Goal: Task Accomplishment & Management: Manage account settings

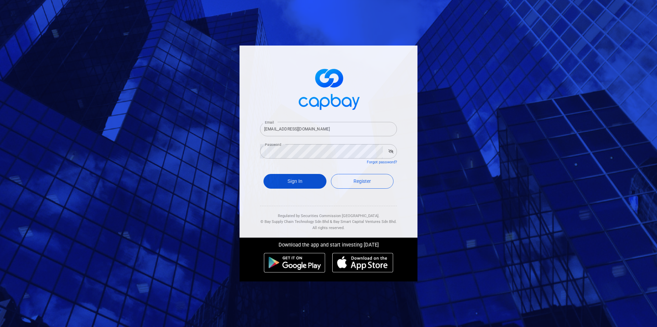
click at [296, 179] on button "Sign In" at bounding box center [294, 181] width 63 height 15
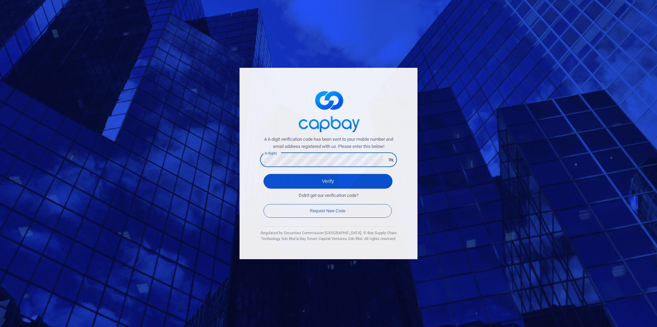
click at [324, 181] on button "Verify" at bounding box center [327, 181] width 129 height 15
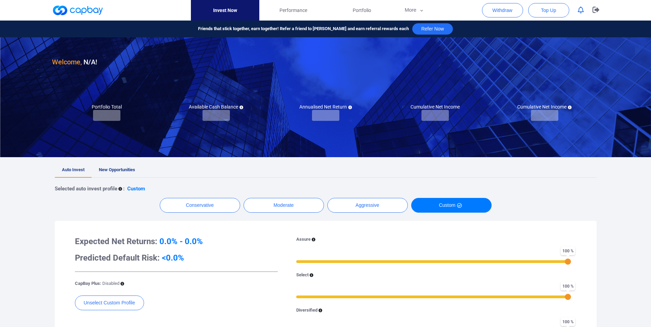
checkbox input "true"
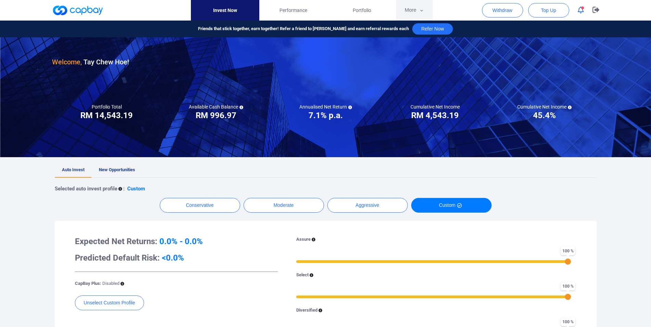
click at [413, 13] on button "More" at bounding box center [414, 10] width 37 height 21
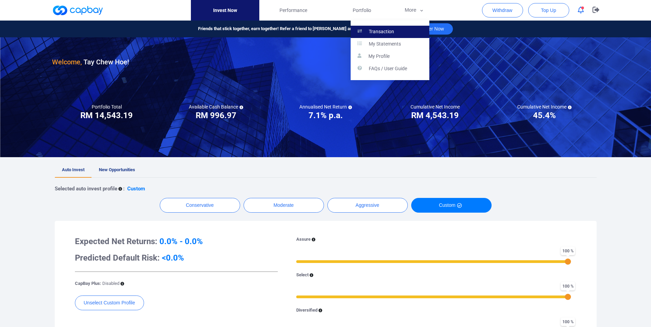
click at [400, 26] on link "Transaction" at bounding box center [390, 32] width 79 height 12
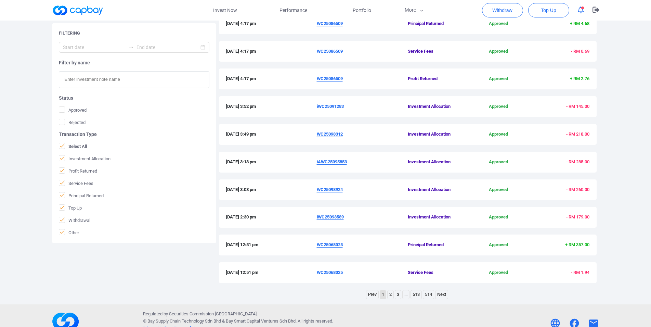
scroll to position [162, 0]
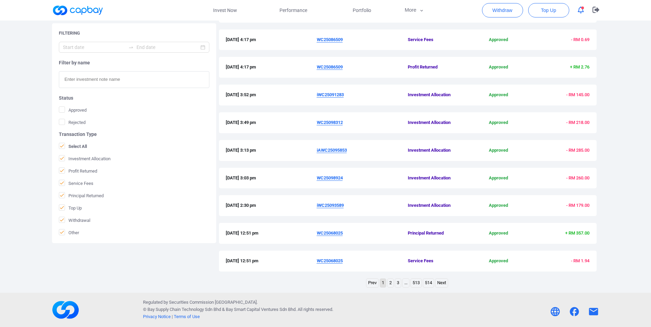
click at [390, 282] on link "2" at bounding box center [390, 282] width 6 height 9
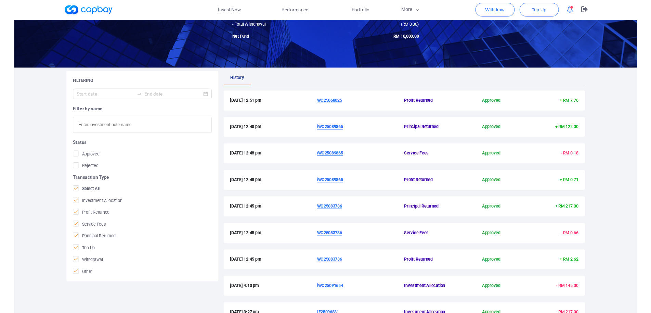
scroll to position [58, 0]
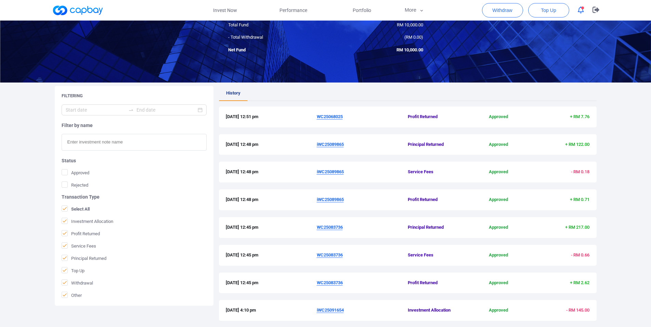
drag, startPoint x: 314, startPoint y: 284, endPoint x: 351, endPoint y: 286, distance: 37.3
click at [351, 286] on div "[DATE] 12:45 pm WC25083736 Profit Returned Approved + RM 2.62" at bounding box center [408, 282] width 364 height 7
copy div "WC25083736"
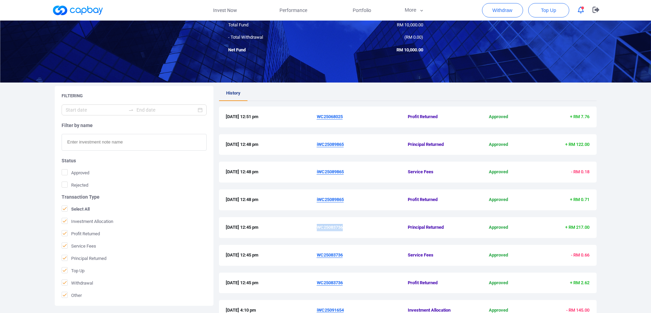
drag, startPoint x: 315, startPoint y: 146, endPoint x: 344, endPoint y: 145, distance: 29.4
click at [344, 145] on div "[DATE] 12:48 pm iWC25089865 Principal Returned Approved + RM 122.00" at bounding box center [408, 144] width 364 height 7
copy div "iWC25089865"
click at [337, 116] on u "WC25068025" at bounding box center [330, 116] width 26 height 5
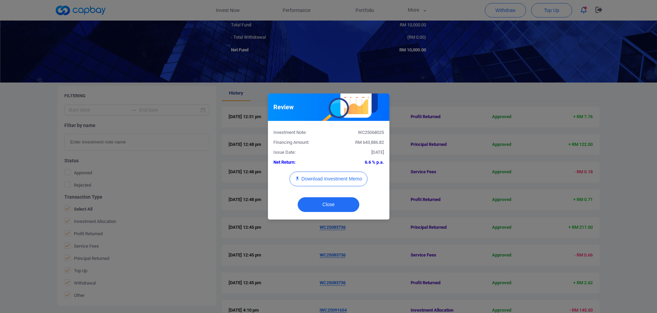
click at [373, 131] on div "WC25068025" at bounding box center [358, 132] width 61 height 7
copy div "WC25068025"
click at [0, 173] on div "Review Investment Note: WC25068025 Financing Amount: RM 643,886.82 Issue Date: …" at bounding box center [328, 156] width 657 height 313
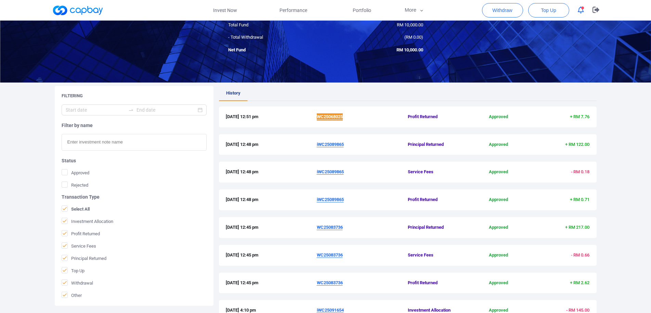
scroll to position [176, 0]
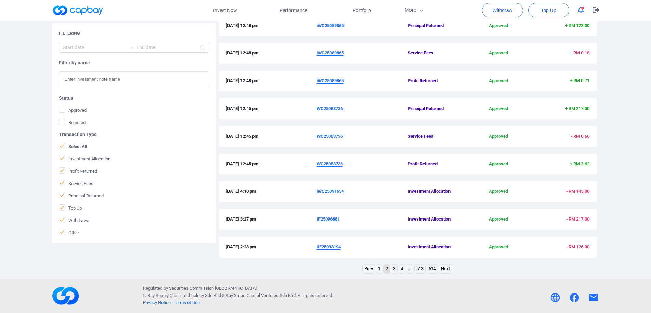
click at [379, 270] on link "1" at bounding box center [379, 268] width 6 height 9
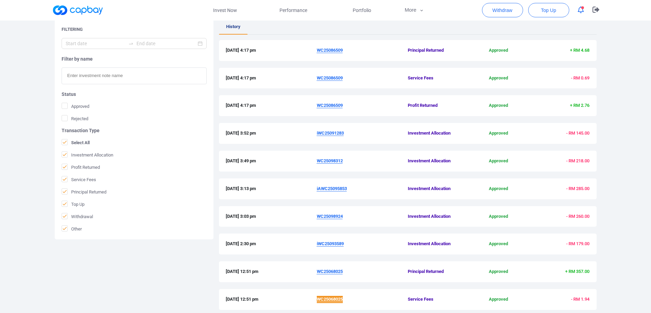
scroll to position [107, 0]
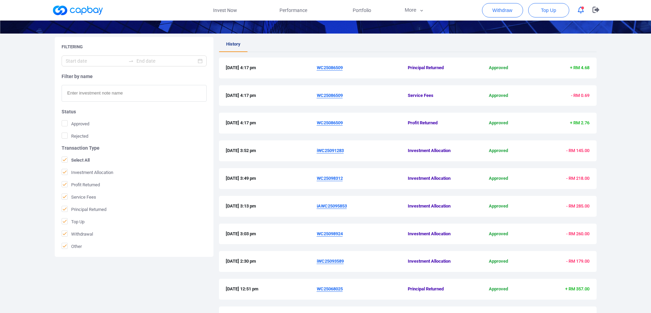
click at [323, 258] on span "iWC25093589" at bounding box center [362, 261] width 91 height 7
click at [325, 261] on u "iWC25093589" at bounding box center [330, 260] width 27 height 5
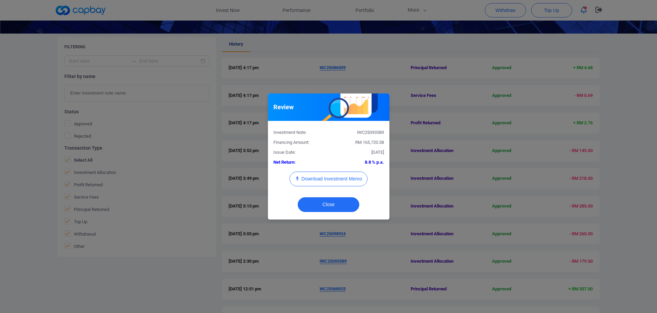
click at [363, 133] on div "iWC25093589" at bounding box center [358, 132] width 61 height 7
copy div "iWC25093589"
click at [338, 178] on button "Download Investment Memo" at bounding box center [328, 178] width 78 height 15
click at [508, 154] on div "Review Investment Note: iWC25093589 Financing Amount: RM 165,720.58 Issue Date:…" at bounding box center [328, 156] width 657 height 313
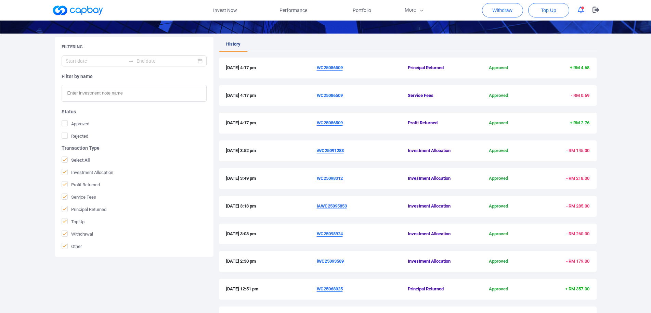
click at [330, 230] on span "WC25098924" at bounding box center [362, 233] width 91 height 7
click at [332, 233] on u "WC25098924" at bounding box center [330, 233] width 26 height 5
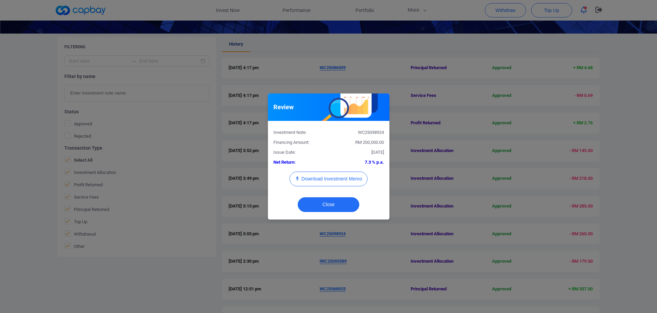
click at [368, 134] on div "WC25098924" at bounding box center [358, 132] width 61 height 7
copy div "WC25098924"
click at [335, 180] on button "Download Investment Memo" at bounding box center [328, 178] width 78 height 15
click at [144, 263] on div "Review Investment Note: WC25098924 Financing Amount: RM 200,000.00 Issue Date: …" at bounding box center [328, 156] width 657 height 313
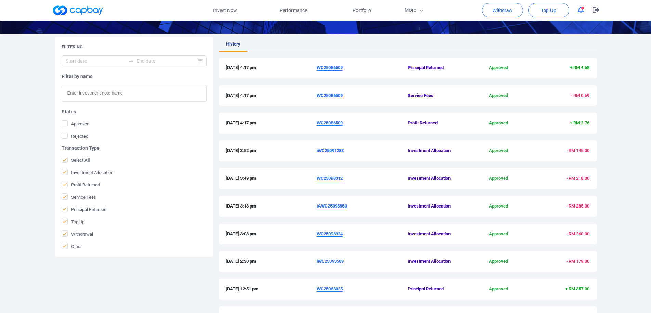
click at [329, 206] on u "iAWC25095853" at bounding box center [332, 205] width 30 height 5
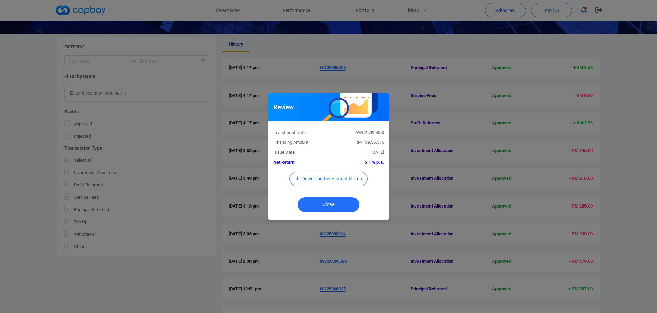
click at [366, 132] on div "iAWC25095853" at bounding box center [358, 132] width 61 height 7
copy div "iAWC25095853"
click at [150, 244] on div "Review Investment Note: iAWC25095853 Financing Amount: RM 139,357.75 Issue Date…" at bounding box center [328, 156] width 657 height 313
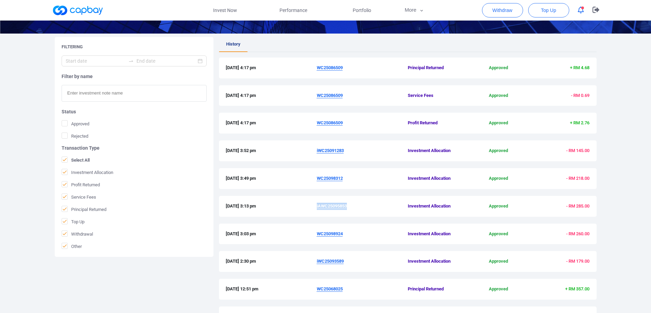
click at [338, 207] on u "iAWC25095853" at bounding box center [332, 205] width 30 height 5
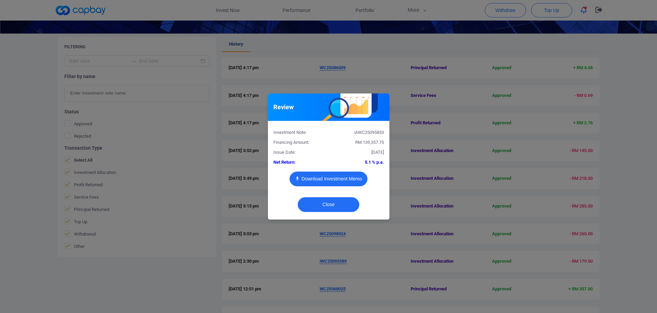
click at [347, 181] on button "Download Investment Memo" at bounding box center [328, 178] width 78 height 15
click at [431, 183] on div "Review Investment Note: iAWC25095853 Financing Amount: RM 139,357.75 Issue Date…" at bounding box center [328, 156] width 657 height 313
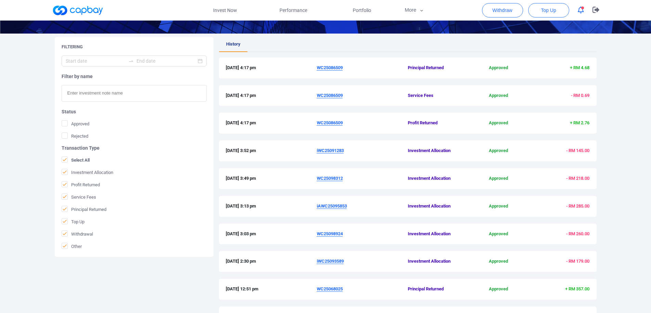
click at [334, 180] on u "WC25098312" at bounding box center [330, 177] width 26 height 5
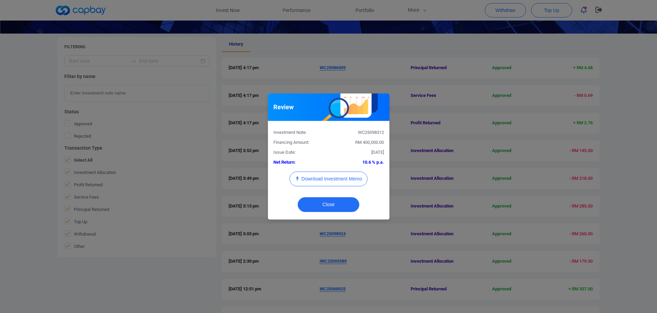
click at [369, 131] on div "WC25098312" at bounding box center [358, 132] width 61 height 7
copy div "WC25098312"
click at [339, 176] on button "Download Investment Memo" at bounding box center [328, 178] width 78 height 15
click at [28, 250] on div "Review Investment Note: WC25098312 Financing Amount: RM 400,000.00 Issue Date: …" at bounding box center [328, 156] width 657 height 313
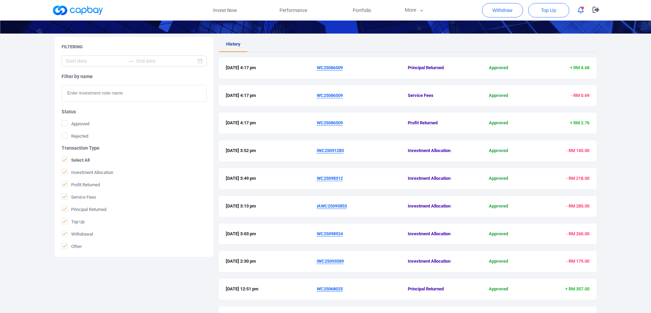
click at [333, 153] on span "iWC25091283" at bounding box center [362, 150] width 91 height 7
click at [332, 152] on u "iWC25091283" at bounding box center [330, 150] width 27 height 5
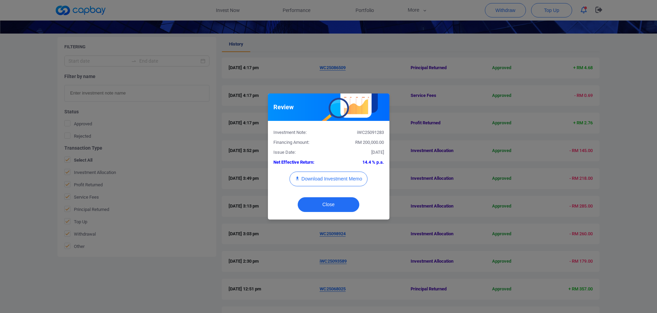
click at [371, 131] on div "iWC25091283" at bounding box center [358, 132] width 61 height 7
copy div "iWC25091283"
click at [29, 171] on div "Review Investment Note: iWC25091283 Financing Amount: RM 200,000.00 Issue Date:…" at bounding box center [328, 156] width 657 height 313
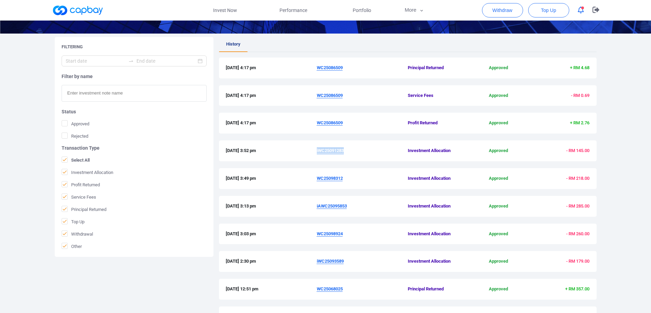
click at [334, 152] on u "iWC25091283" at bounding box center [330, 150] width 27 height 5
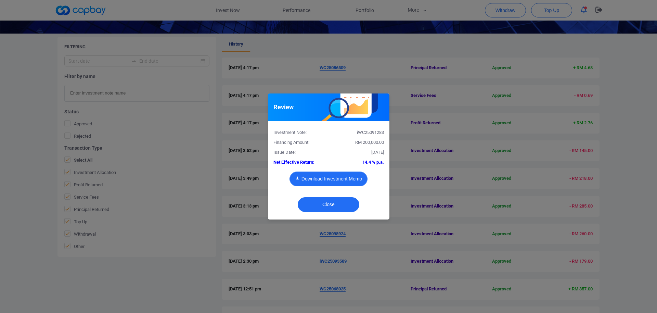
click at [338, 183] on button "Download Investment Memo" at bounding box center [328, 178] width 78 height 15
click at [303, 274] on div "Review Investment Note: iWC25091283 Financing Amount: RM 200,000.00 Issue Date:…" at bounding box center [328, 156] width 657 height 313
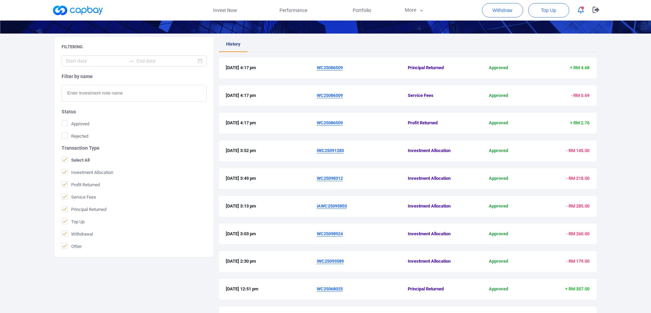
drag, startPoint x: 241, startPoint y: 178, endPoint x: 318, endPoint y: 53, distance: 146.5
click at [241, 176] on span "[DATE] 3:49 pm" at bounding box center [271, 178] width 91 height 7
click at [354, 12] on span "Portfolio" at bounding box center [362, 10] width 18 height 8
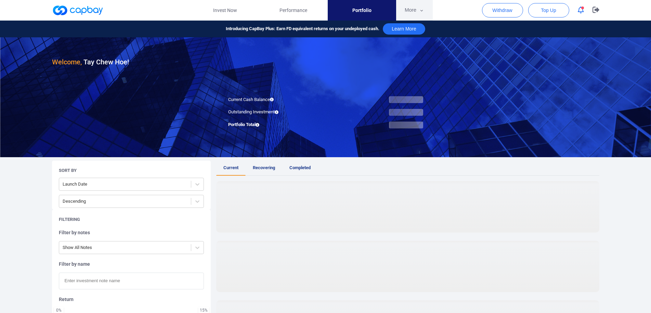
click at [411, 8] on button "More" at bounding box center [414, 10] width 37 height 21
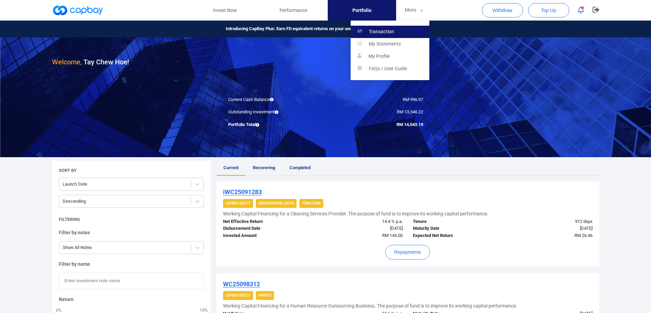
click at [385, 28] on link "Transaction" at bounding box center [390, 32] width 79 height 12
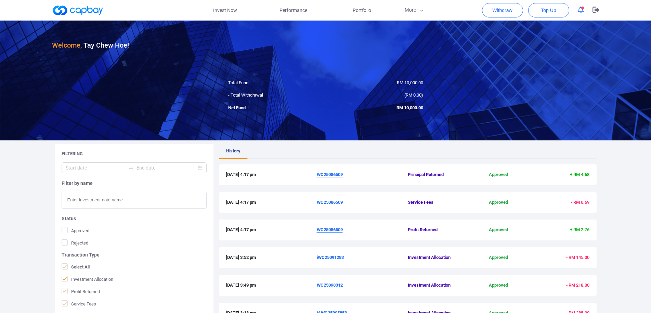
click at [323, 232] on u "WC25086509" at bounding box center [330, 229] width 26 height 5
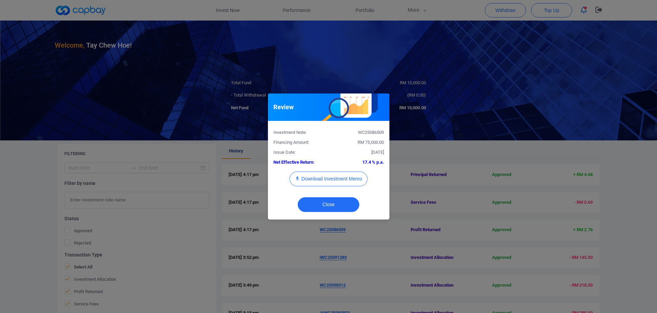
click at [365, 131] on div "WC25086509" at bounding box center [358, 132] width 61 height 7
copy div "WC25086509"
click at [0, 204] on div "Review Investment Note: WC25086509 Financing Amount: RM 75,000.00 Issue Date: […" at bounding box center [328, 156] width 657 height 313
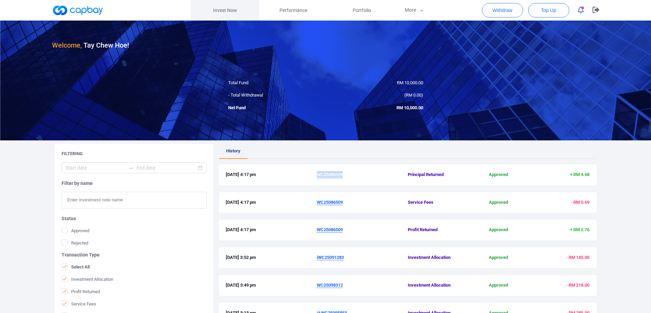
click at [215, 6] on link "Invest Now" at bounding box center [225, 10] width 68 height 21
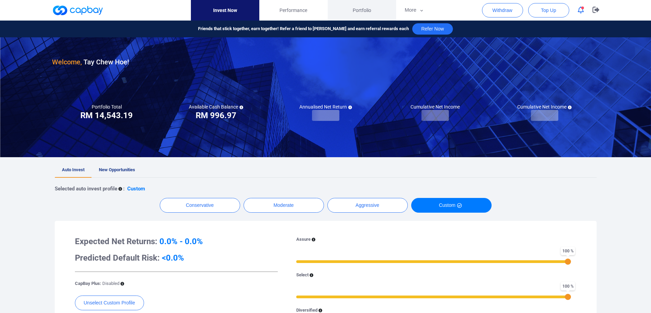
click at [363, 11] on span "Portfolio" at bounding box center [362, 10] width 18 height 8
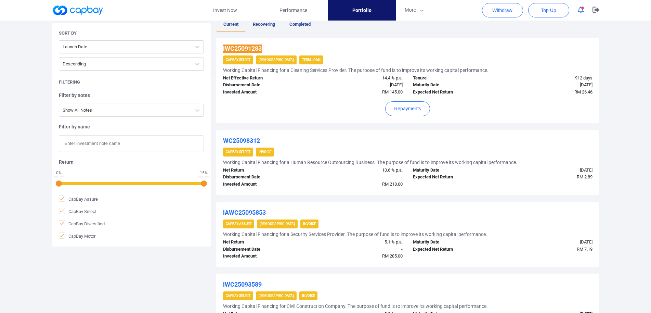
scroll to position [97, 0]
